Goal: Information Seeking & Learning: Learn about a topic

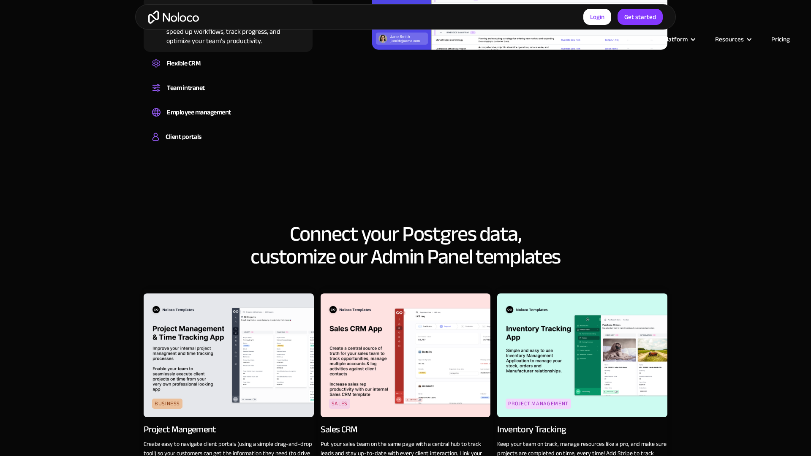
scroll to position [1168, 0]
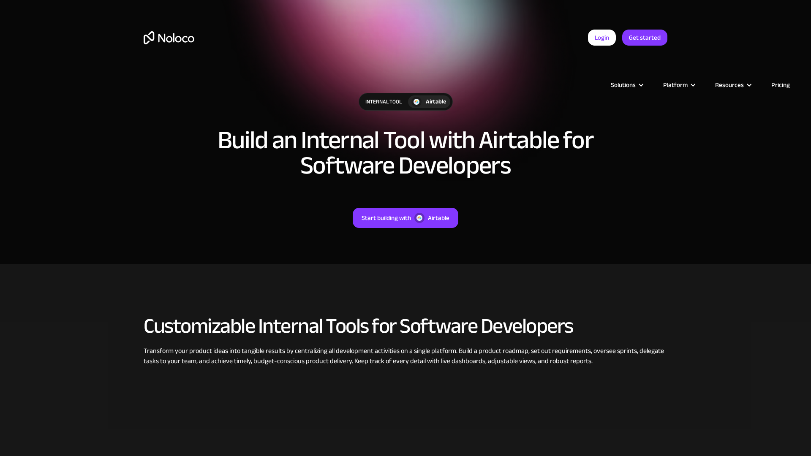
scroll to position [359, 0]
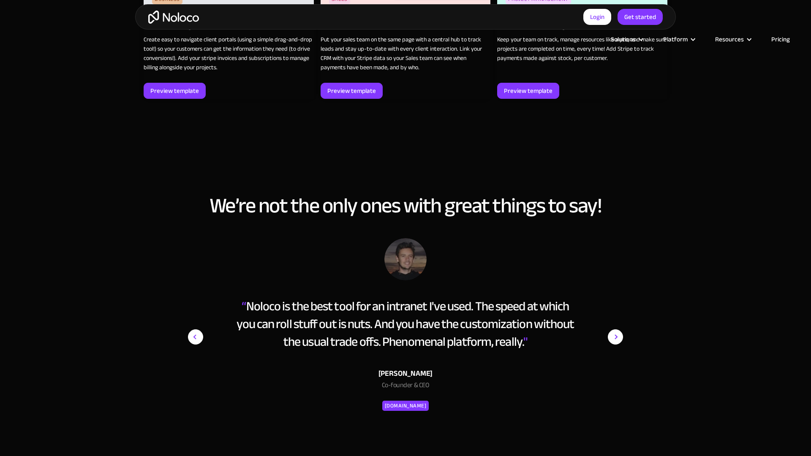
scroll to position [1572, 0]
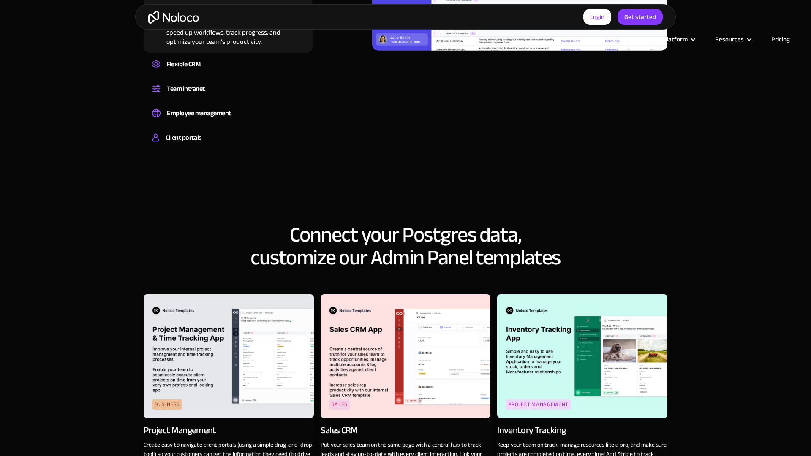
scroll to position [1167, 0]
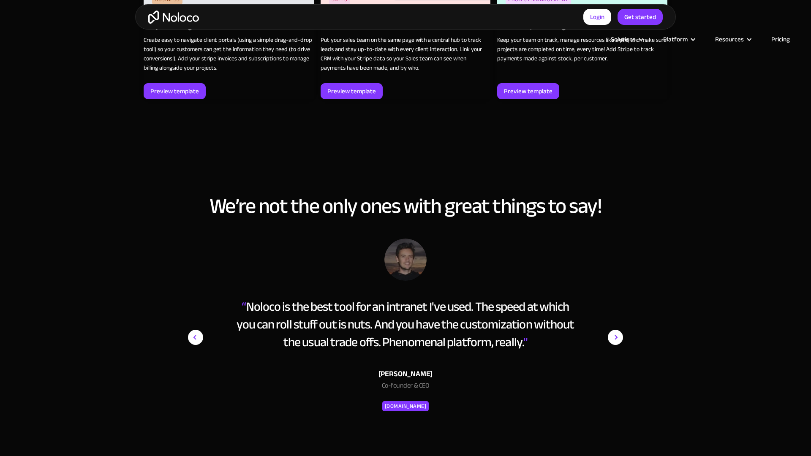
scroll to position [1572, 0]
